Goal: Find specific page/section: Find specific page/section

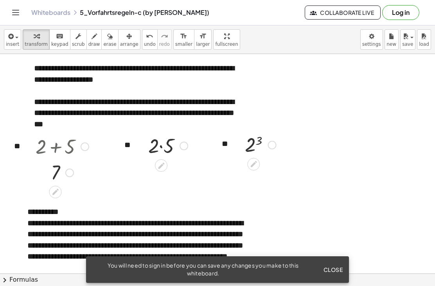
click at [88, 144] on div at bounding box center [85, 146] width 9 height 9
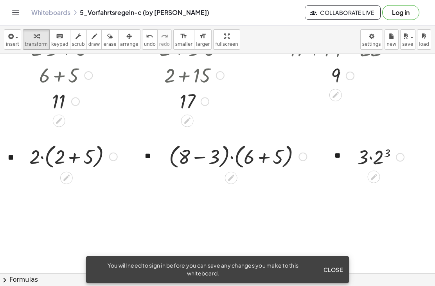
scroll to position [340, 0]
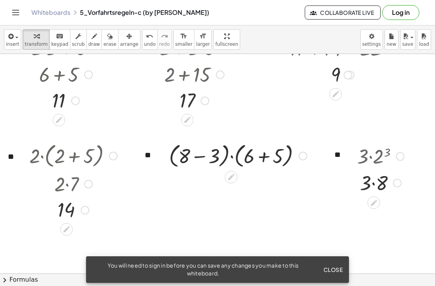
click at [374, 158] on div at bounding box center [380, 155] width 55 height 27
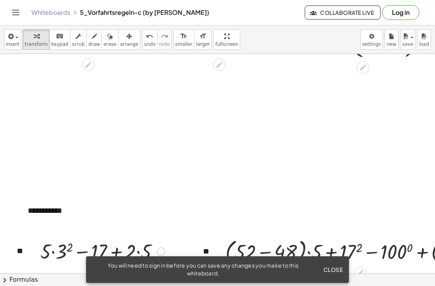
scroll to position [605, 12]
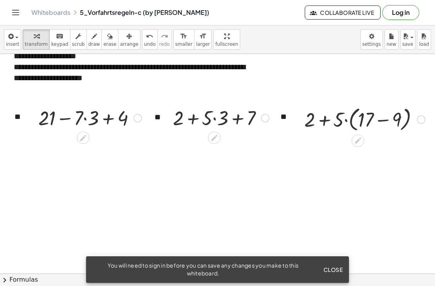
click at [16, 16] on icon "Toggle navigation" at bounding box center [15, 12] width 9 height 9
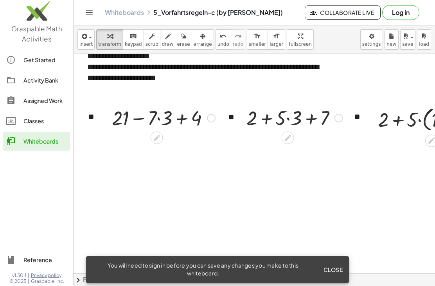
click at [40, 59] on div "Get Started" at bounding box center [44, 59] width 43 height 9
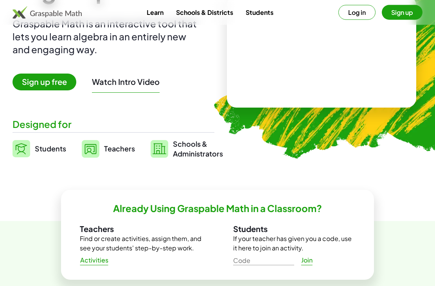
scroll to position [99, 0]
click at [99, 264] on link "Activities" at bounding box center [94, 260] width 41 height 14
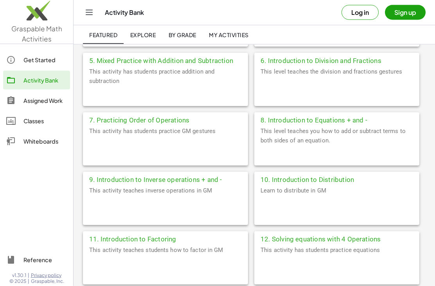
scroll to position [292, 0]
